Goal: Find specific page/section: Find specific page/section

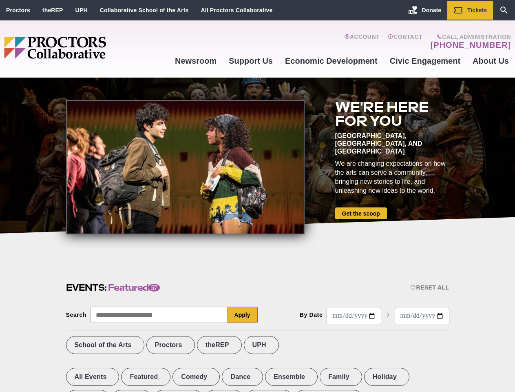
click at [257, 196] on div at bounding box center [185, 167] width 239 height 134
click at [429, 287] on div "Reset All" at bounding box center [429, 287] width 39 height 7
click at [243, 314] on button "Apply" at bounding box center [243, 314] width 30 height 16
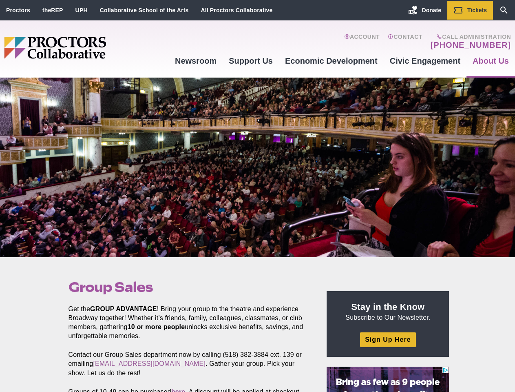
click at [257, 196] on div at bounding box center [257, 166] width 515 height 179
